Goal: Task Accomplishment & Management: Manage account settings

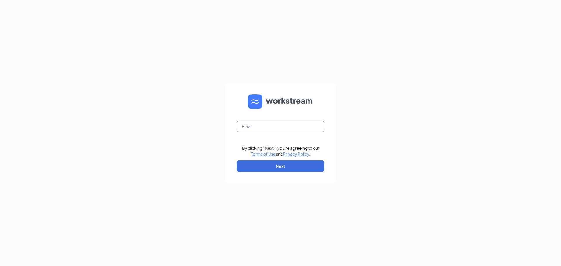
click at [256, 127] on input "text" at bounding box center [281, 127] width 88 height 12
type input "[EMAIL_ADDRESS][DOMAIN_NAME]"
click at [277, 169] on button "Next" at bounding box center [281, 166] width 88 height 12
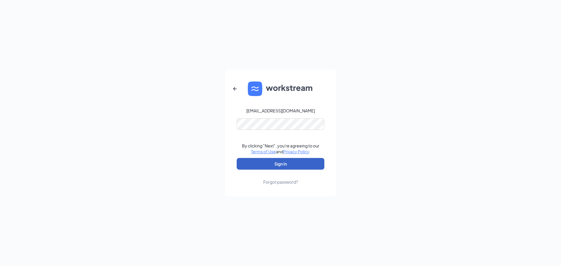
click at [267, 163] on button "Sign In" at bounding box center [281, 164] width 88 height 12
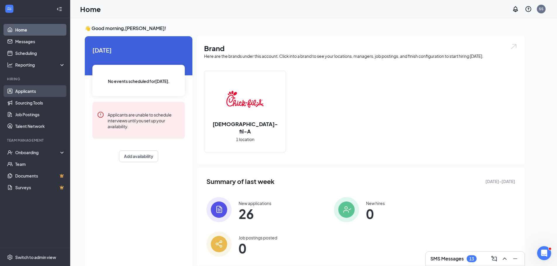
click at [25, 88] on link "Applicants" at bounding box center [40, 91] width 50 height 12
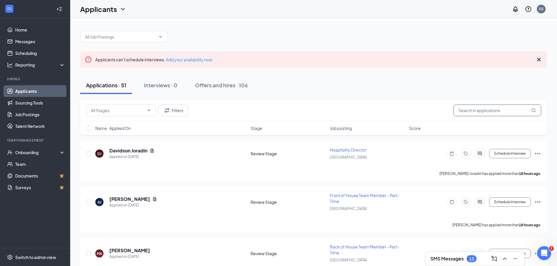
click at [461, 112] on input "text" at bounding box center [497, 111] width 88 height 12
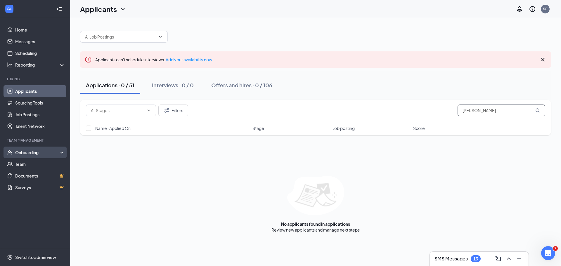
type input "[PERSON_NAME]"
click at [46, 154] on div "Onboarding" at bounding box center [37, 153] width 45 height 6
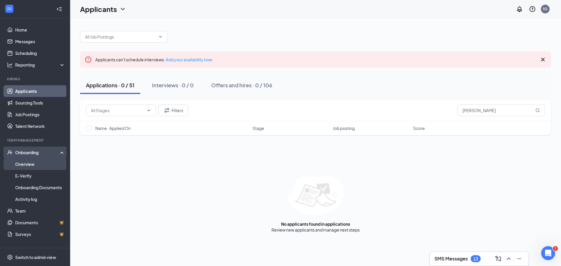
click at [43, 161] on link "Overview" at bounding box center [40, 164] width 50 height 12
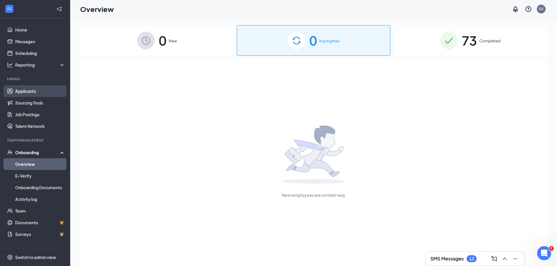
click at [26, 93] on link "Applicants" at bounding box center [40, 91] width 50 height 12
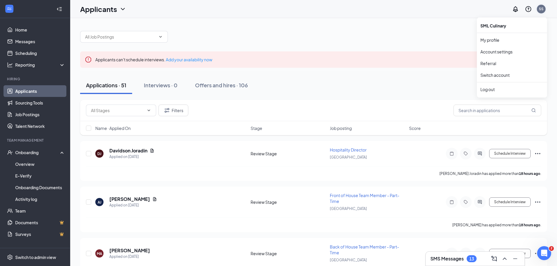
click at [539, 9] on div "SS" at bounding box center [541, 8] width 5 height 5
click at [482, 92] on div "Log out" at bounding box center [511, 90] width 63 height 6
